Goal: Information Seeking & Learning: Compare options

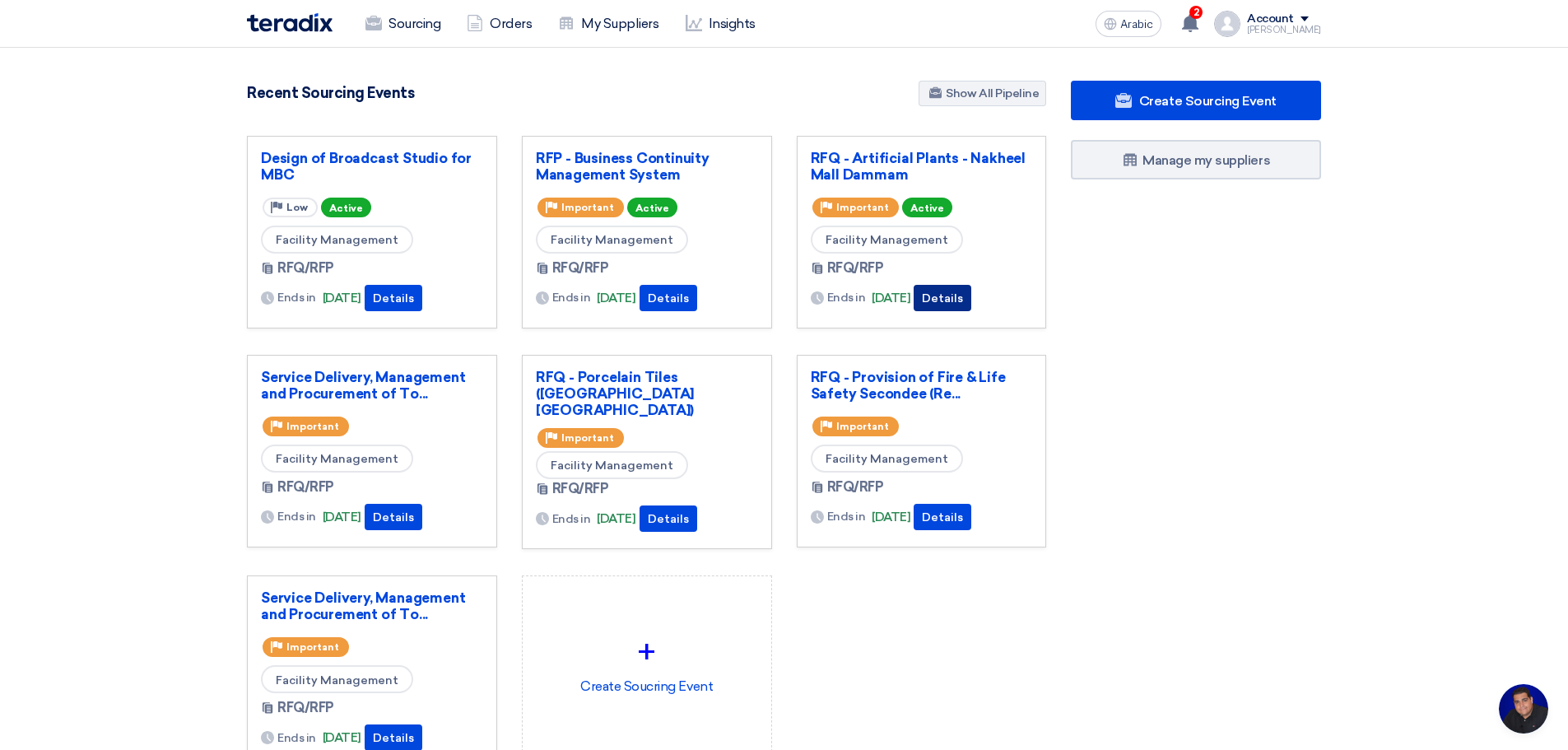
click at [963, 299] on font "Details" at bounding box center [943, 298] width 41 height 14
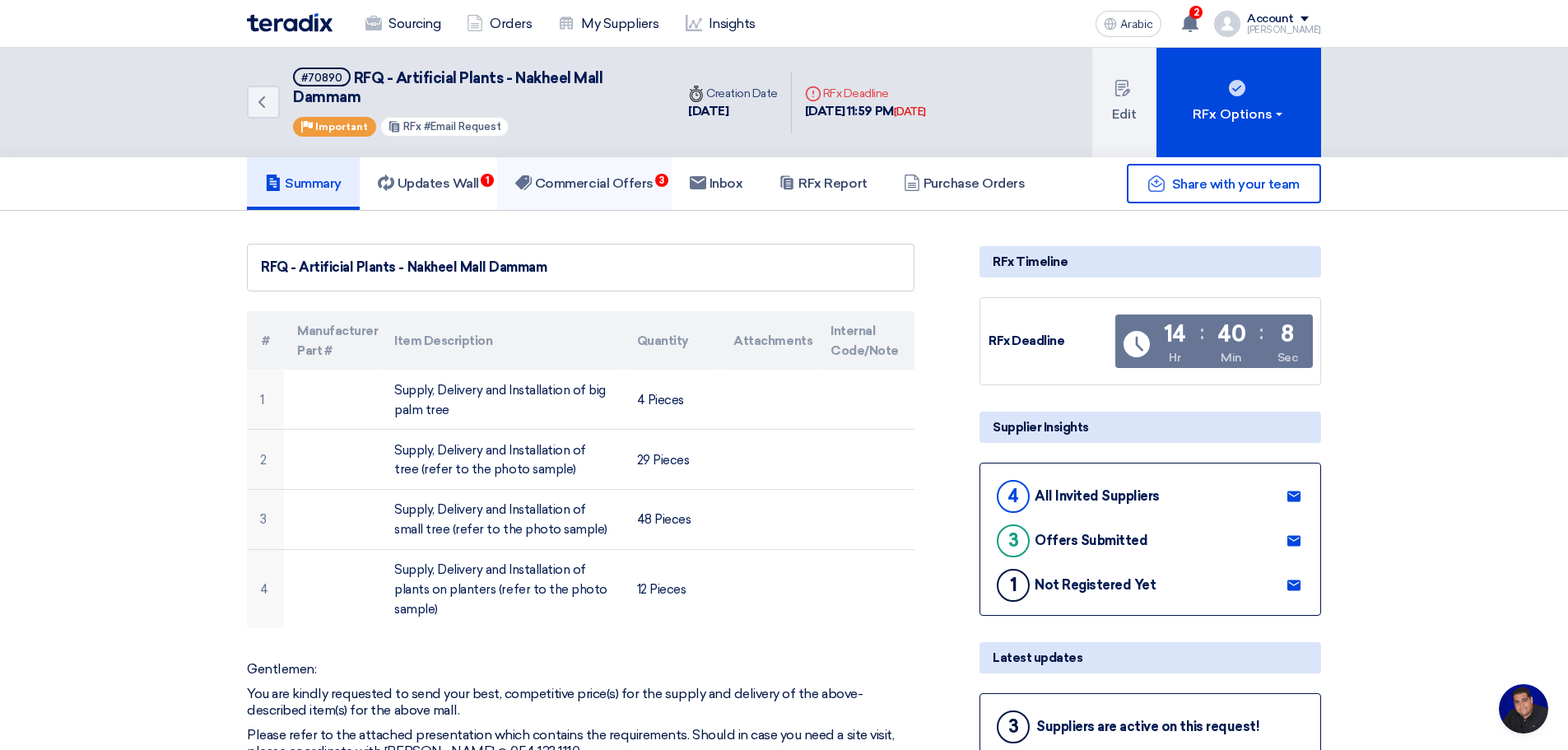
click at [606, 184] on font "Commercial Offers" at bounding box center [594, 183] width 119 height 15
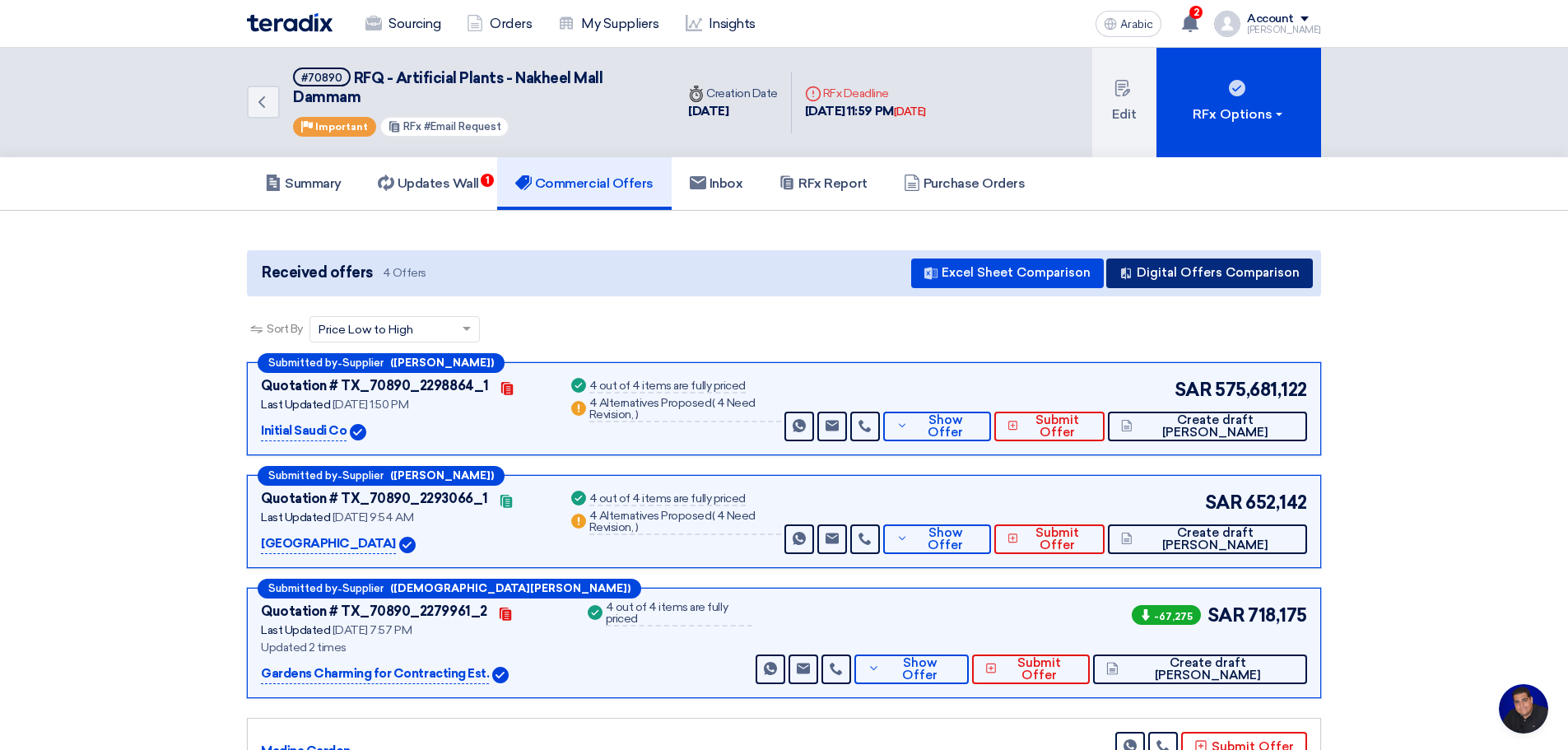
click at [1194, 271] on font "Digital Offers Comparison" at bounding box center [1219, 272] width 163 height 15
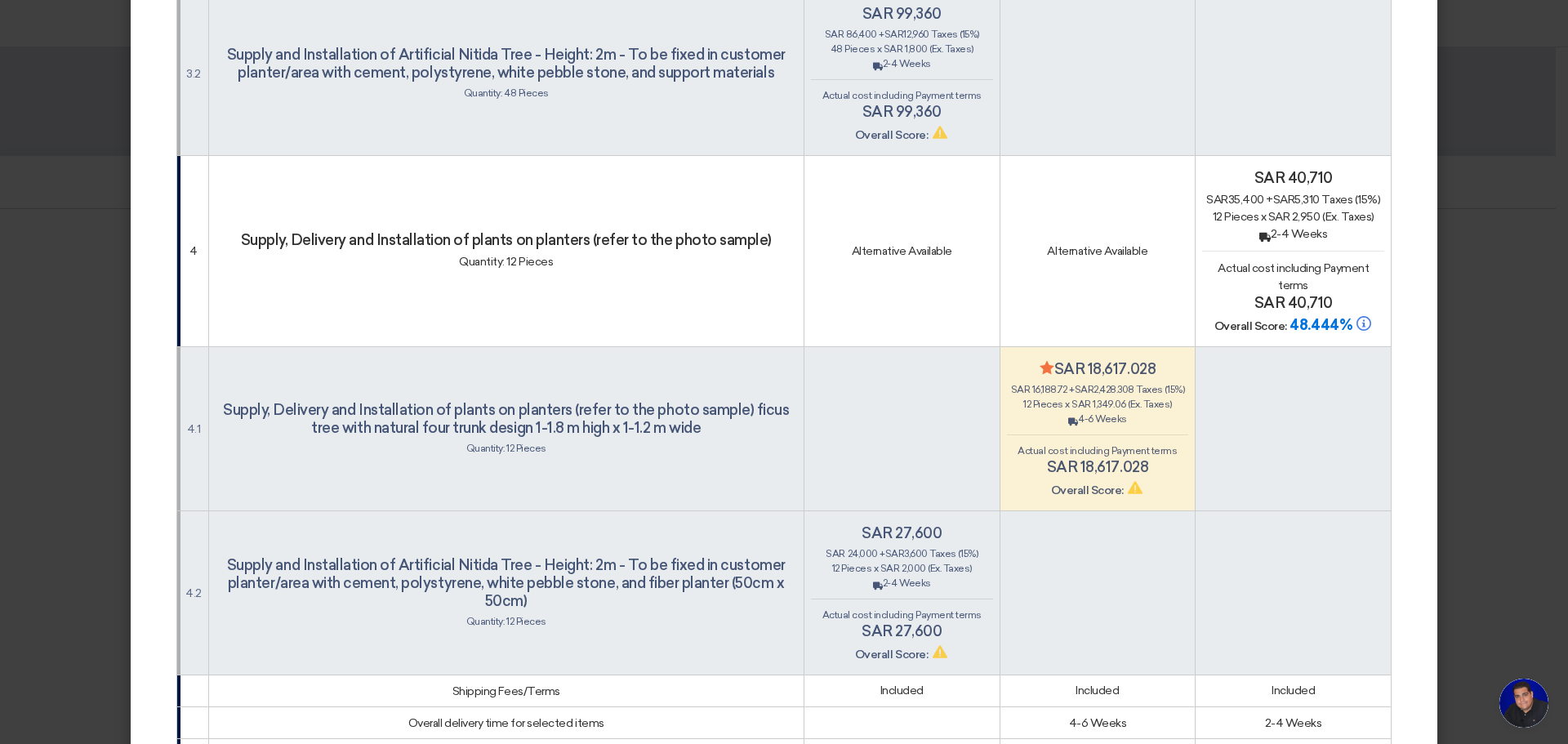
scroll to position [2287, 0]
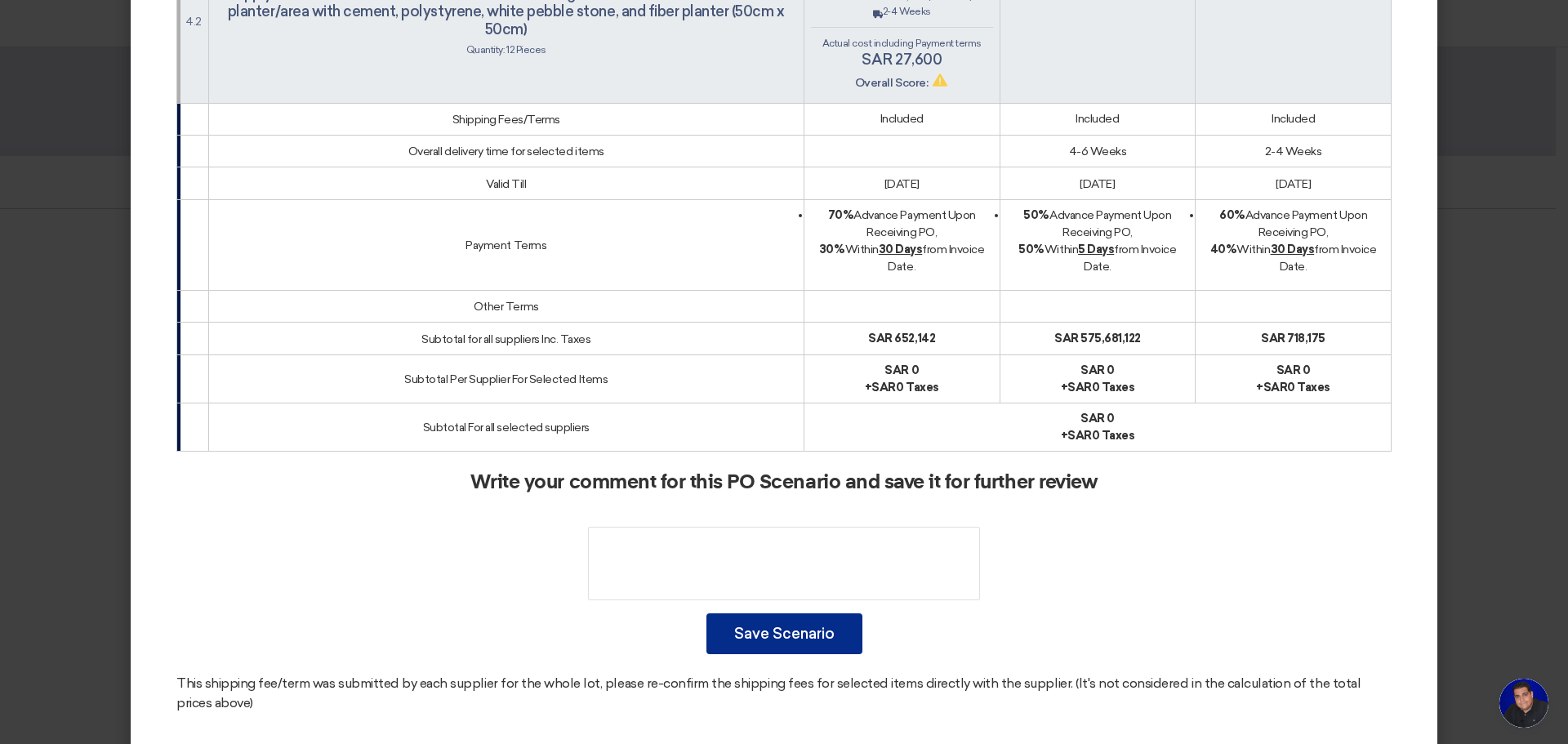
click at [756, 643] on font "Save Scenario" at bounding box center [785, 633] width 101 height 18
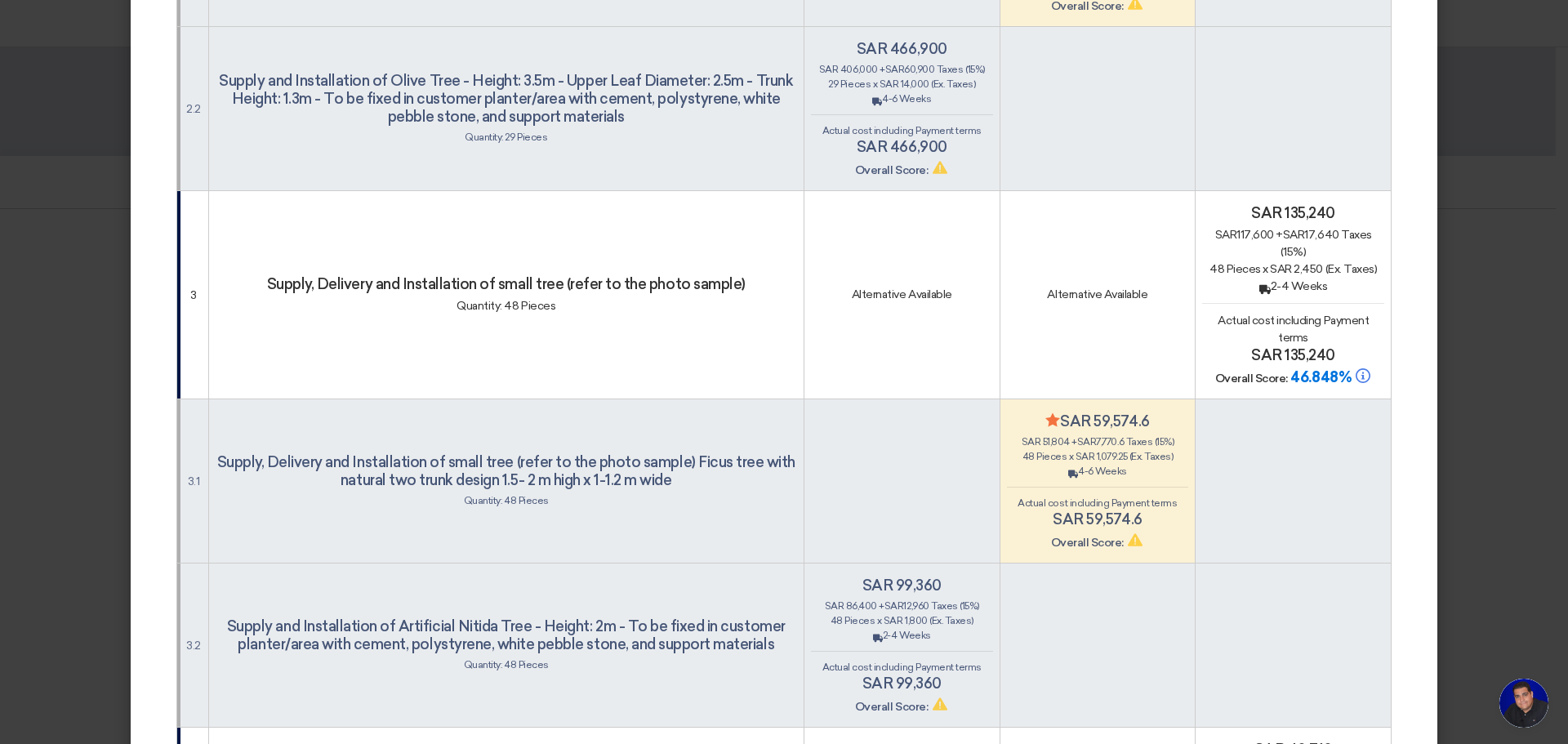
scroll to position [0, 0]
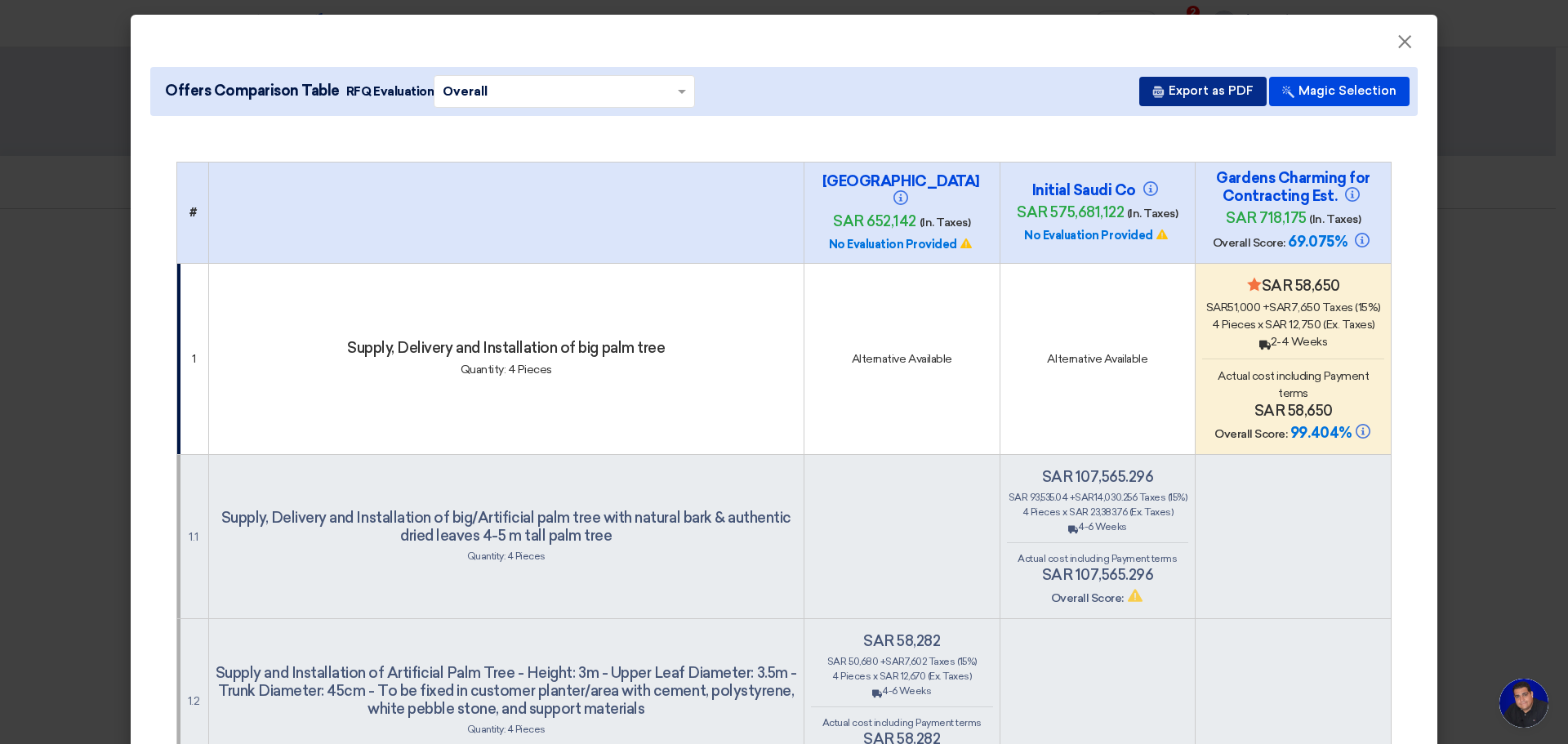
click at [1189, 84] on font "Export as PDF" at bounding box center [1212, 90] width 85 height 14
